Goal: Find contact information: Obtain details needed to contact an individual or organization

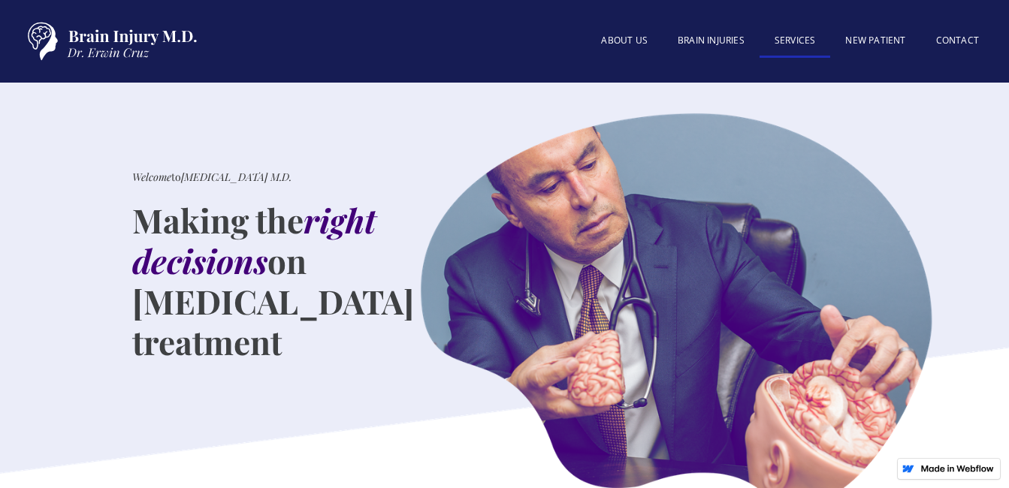
click at [778, 35] on link "SERVICES" at bounding box center [795, 42] width 71 height 32
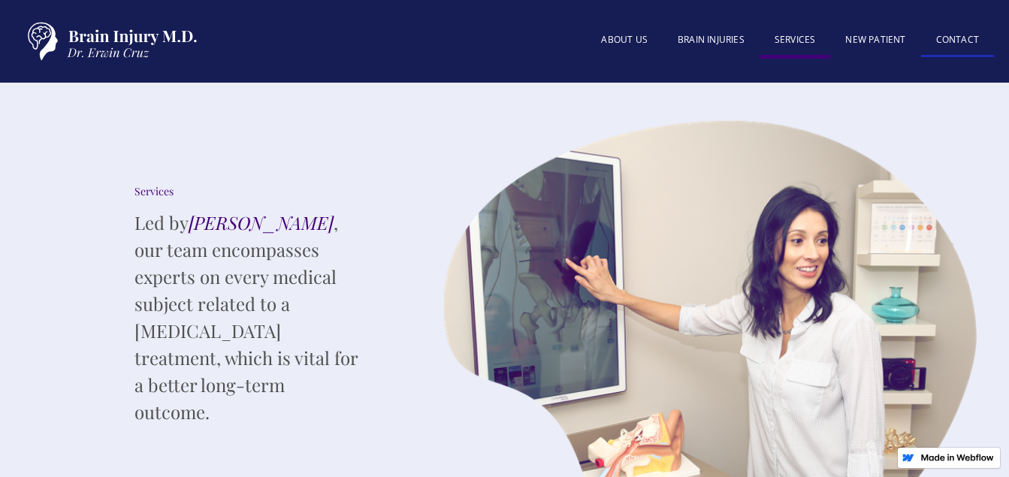
click at [960, 36] on link "Contact" at bounding box center [957, 41] width 73 height 32
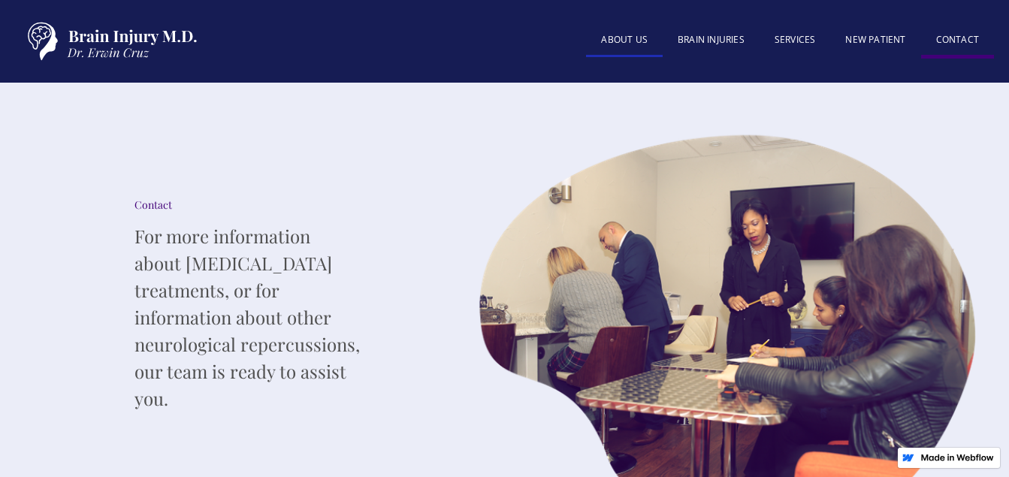
click at [643, 38] on link "About US" at bounding box center [624, 41] width 77 height 32
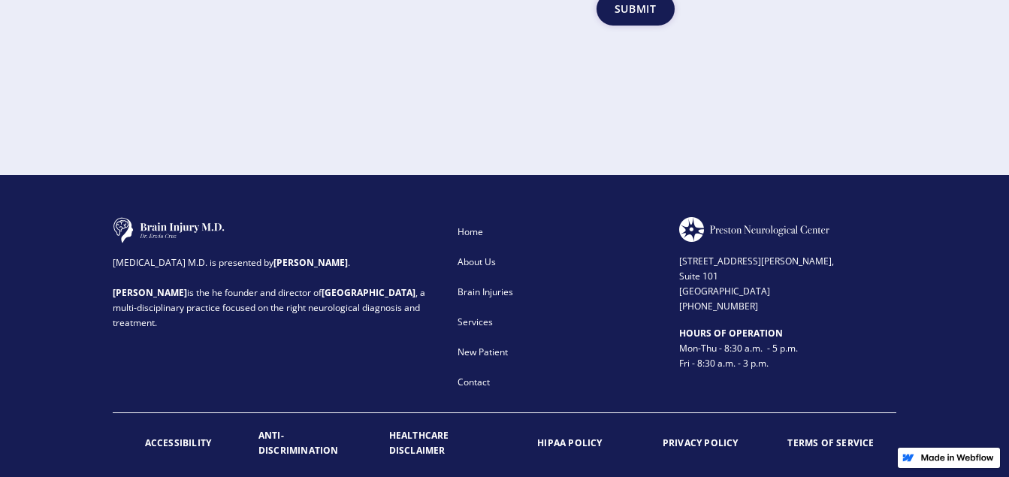
scroll to position [2565, 0]
